Goal: Find specific page/section

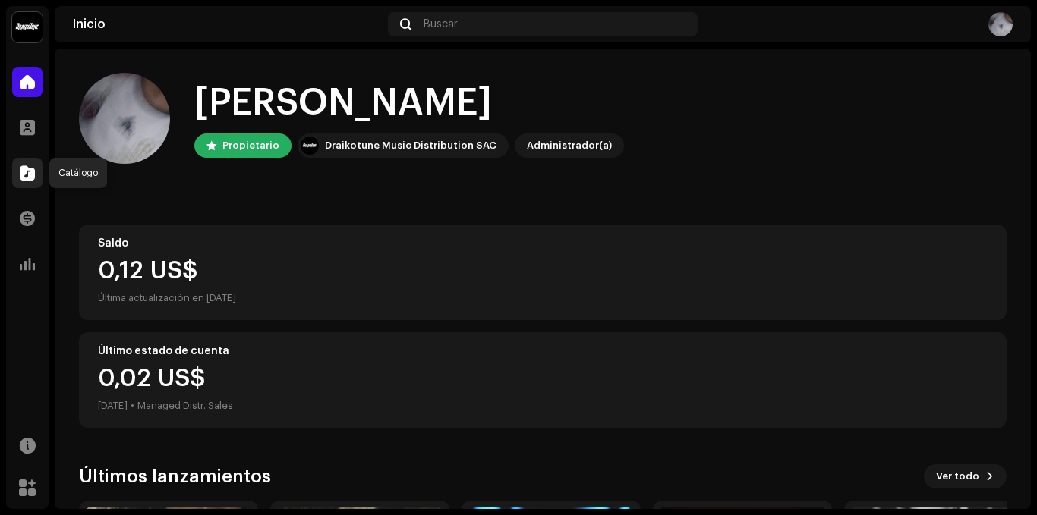
click at [34, 168] on span at bounding box center [27, 173] width 15 height 12
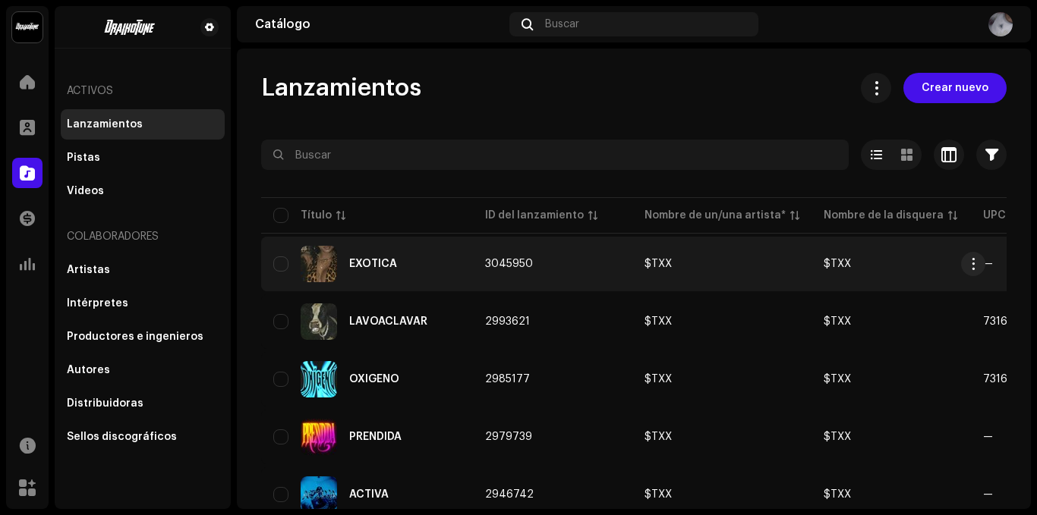
click at [300, 259] on div "EXOTICA" at bounding box center [366, 264] width 187 height 36
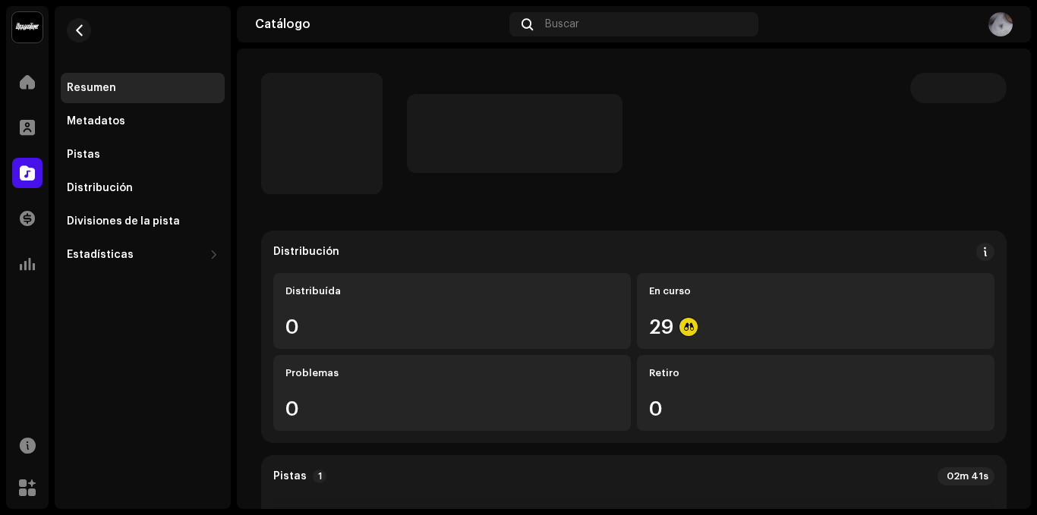
click at [1015, 134] on div at bounding box center [634, 133] width 794 height 121
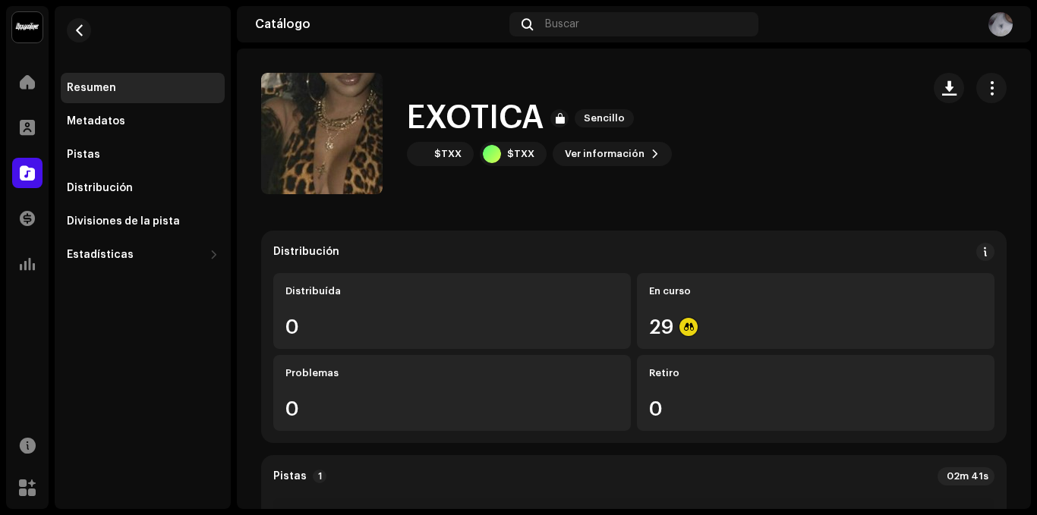
drag, startPoint x: 1021, startPoint y: 139, endPoint x: 1035, endPoint y: 139, distance: 14.4
click at [1035, 139] on div "$TXX Inicio Perfil Catálogo Transacciones Estadísticas Recursos Mercado Resumen…" at bounding box center [518, 257] width 1037 height 515
